Goal: Transaction & Acquisition: Purchase product/service

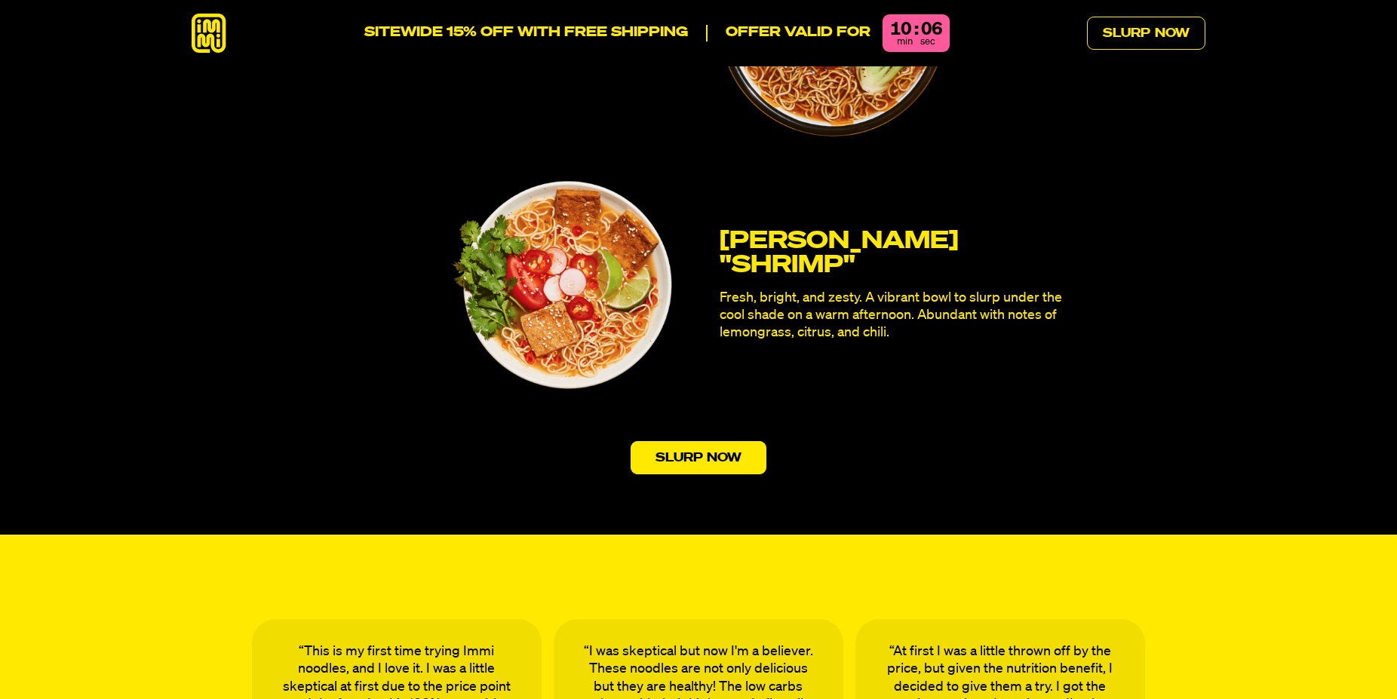
scroll to position [4615, 0]
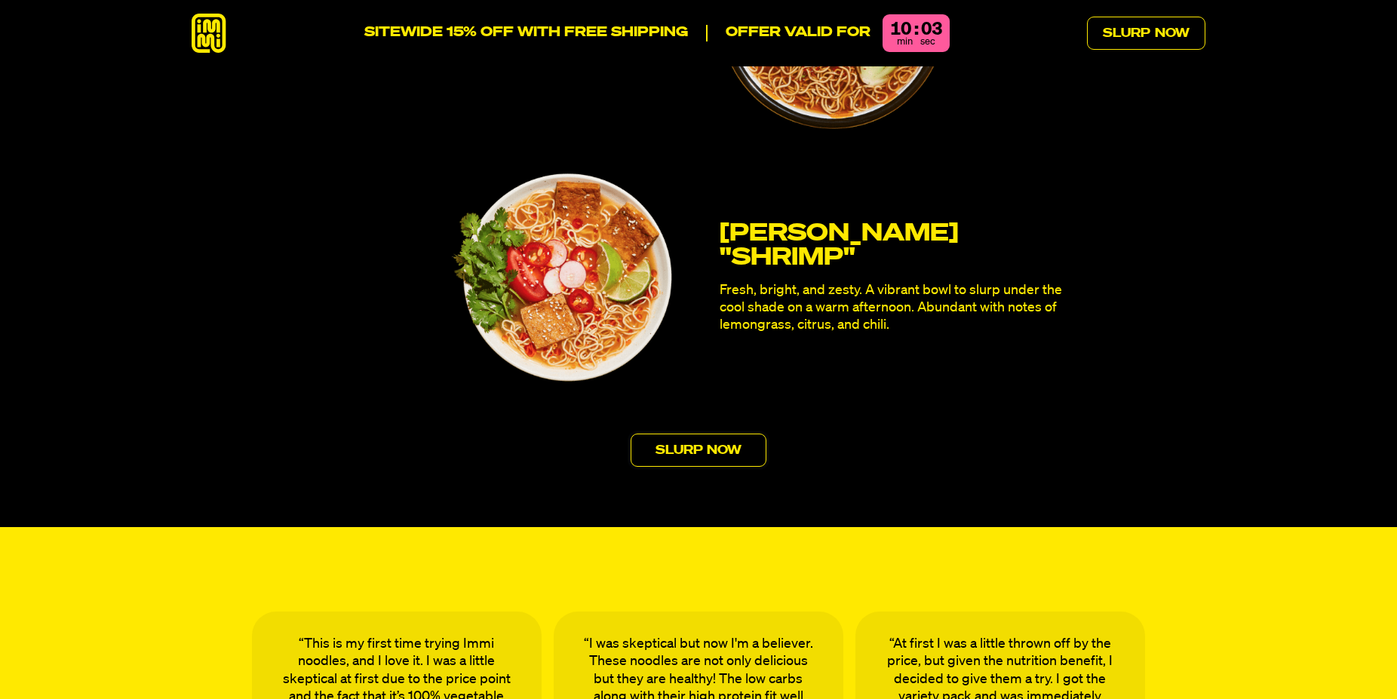
click at [700, 434] on link "Slurp Now" at bounding box center [698, 450] width 136 height 33
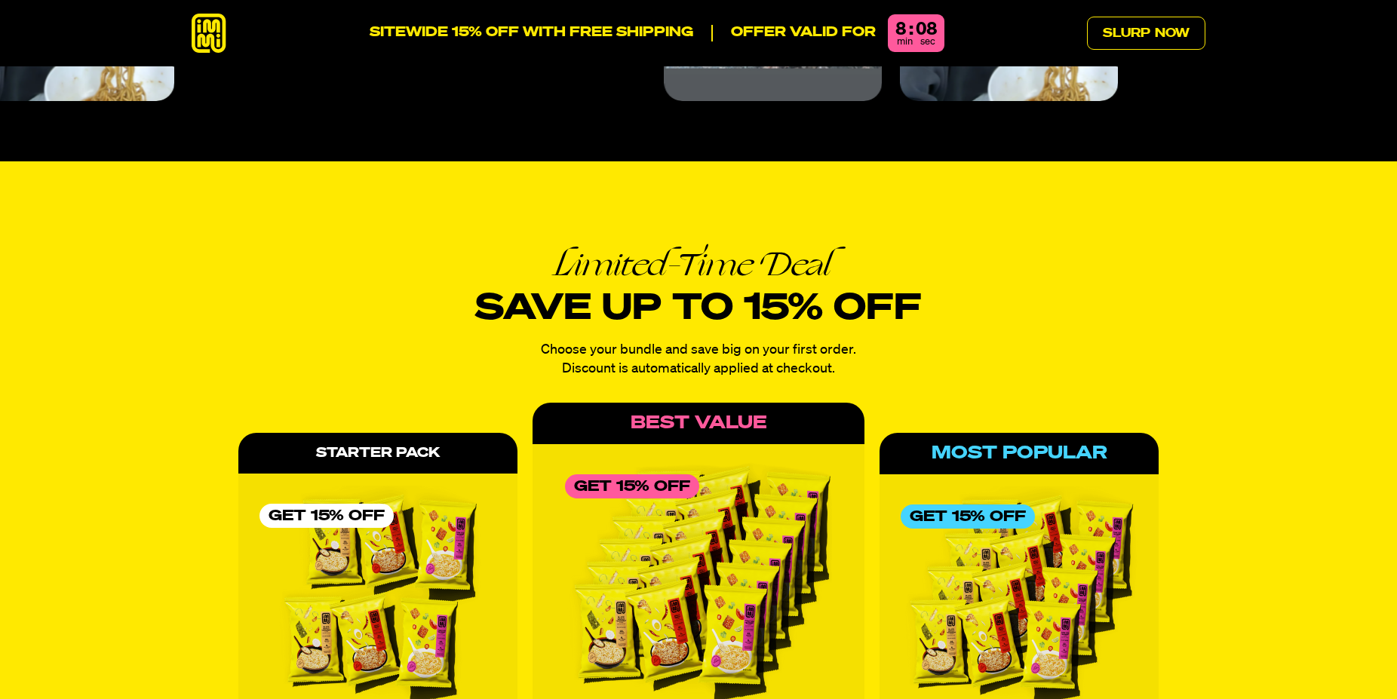
scroll to position [6702, 0]
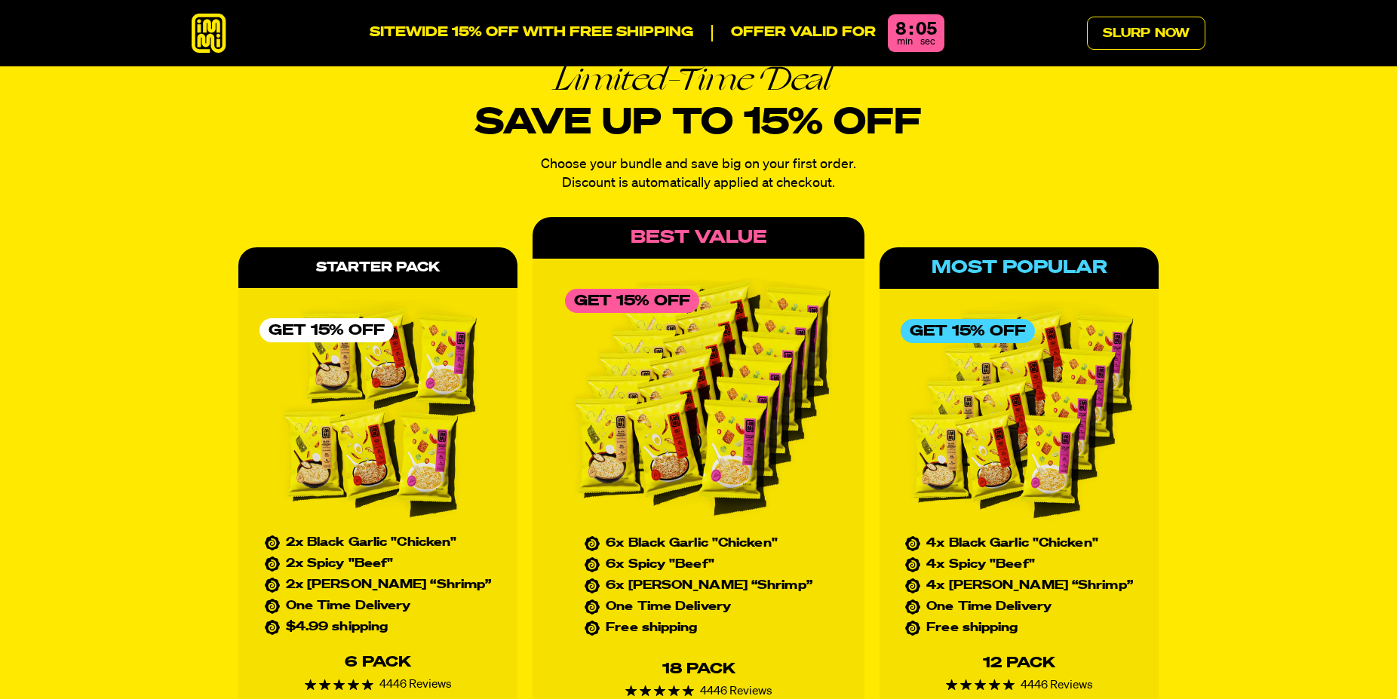
click at [382, 537] on ul "2x Black Garlic "Chicken" 2x Spicy "Beef" 2x [PERSON_NAME] “Shrimp” One Time De…" at bounding box center [378, 585] width 227 height 97
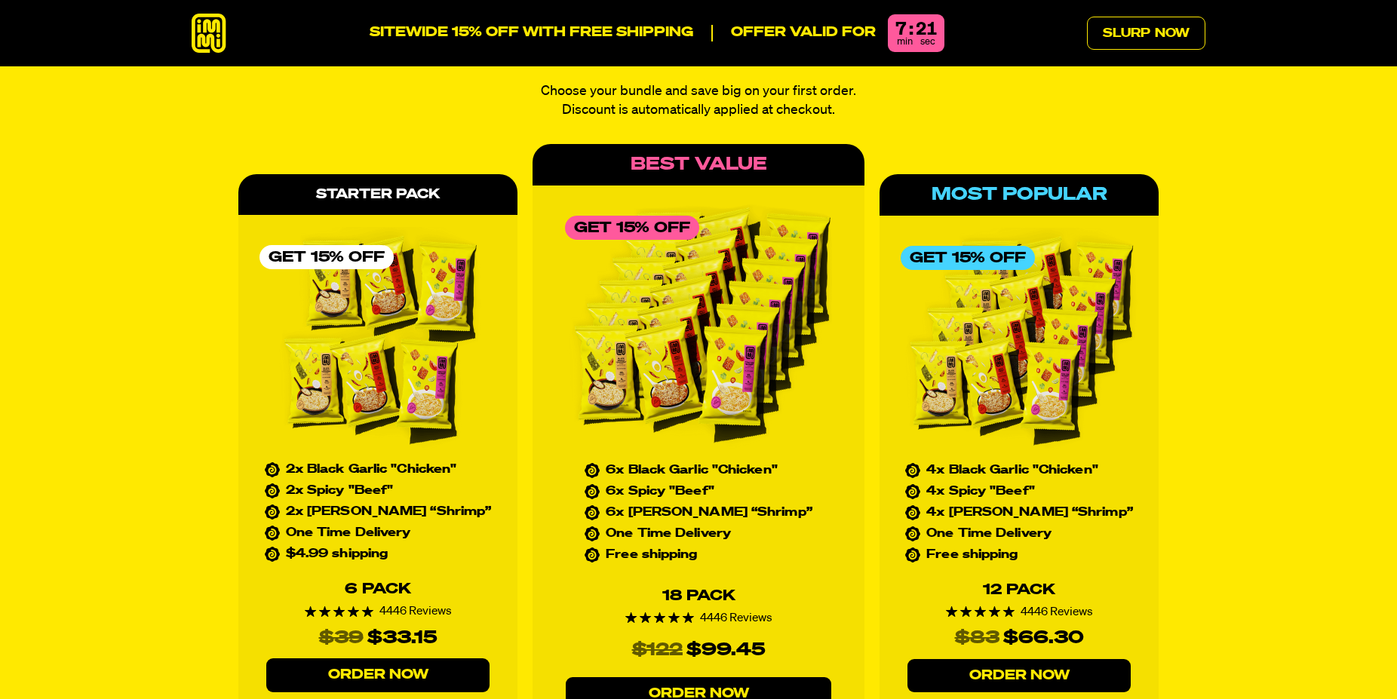
scroll to position [6779, 0]
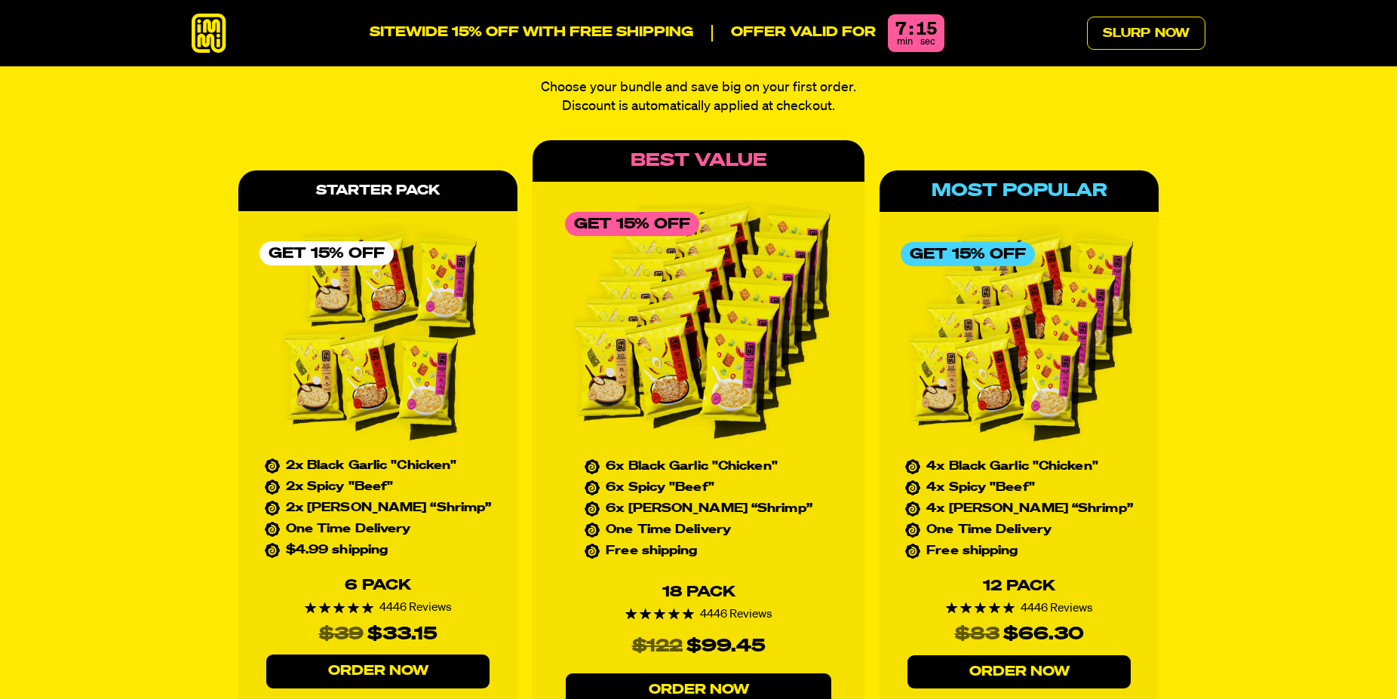
click at [369, 655] on link "Order Now" at bounding box center [377, 672] width 223 height 34
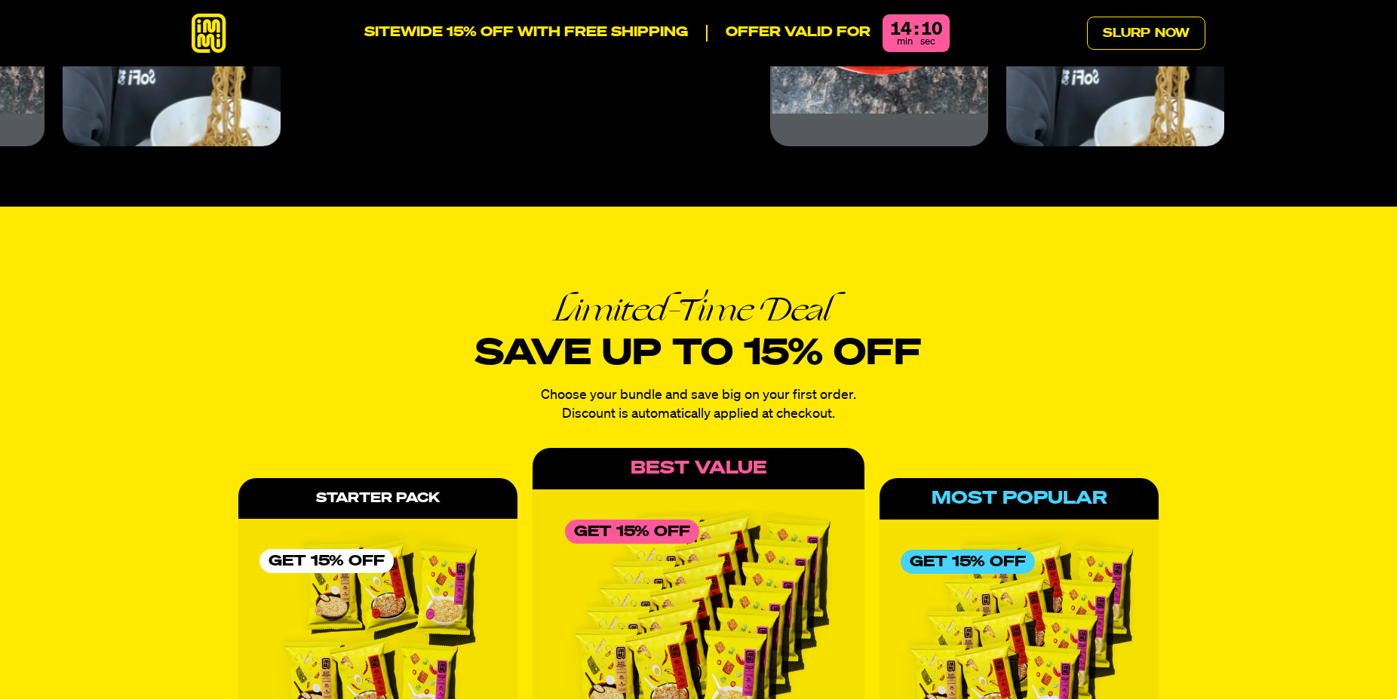
scroll to position [6779, 0]
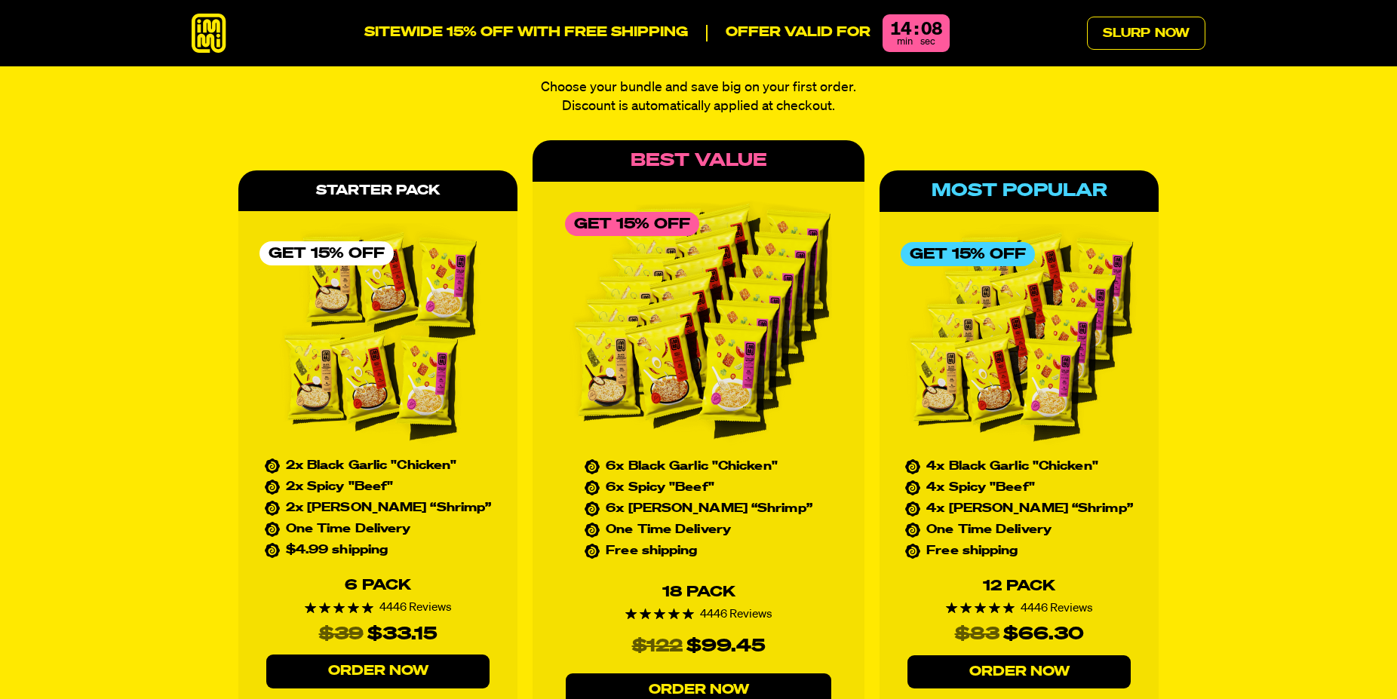
click at [371, 655] on link "Order Now" at bounding box center [377, 672] width 223 height 34
